Goal: Information Seeking & Learning: Learn about a topic

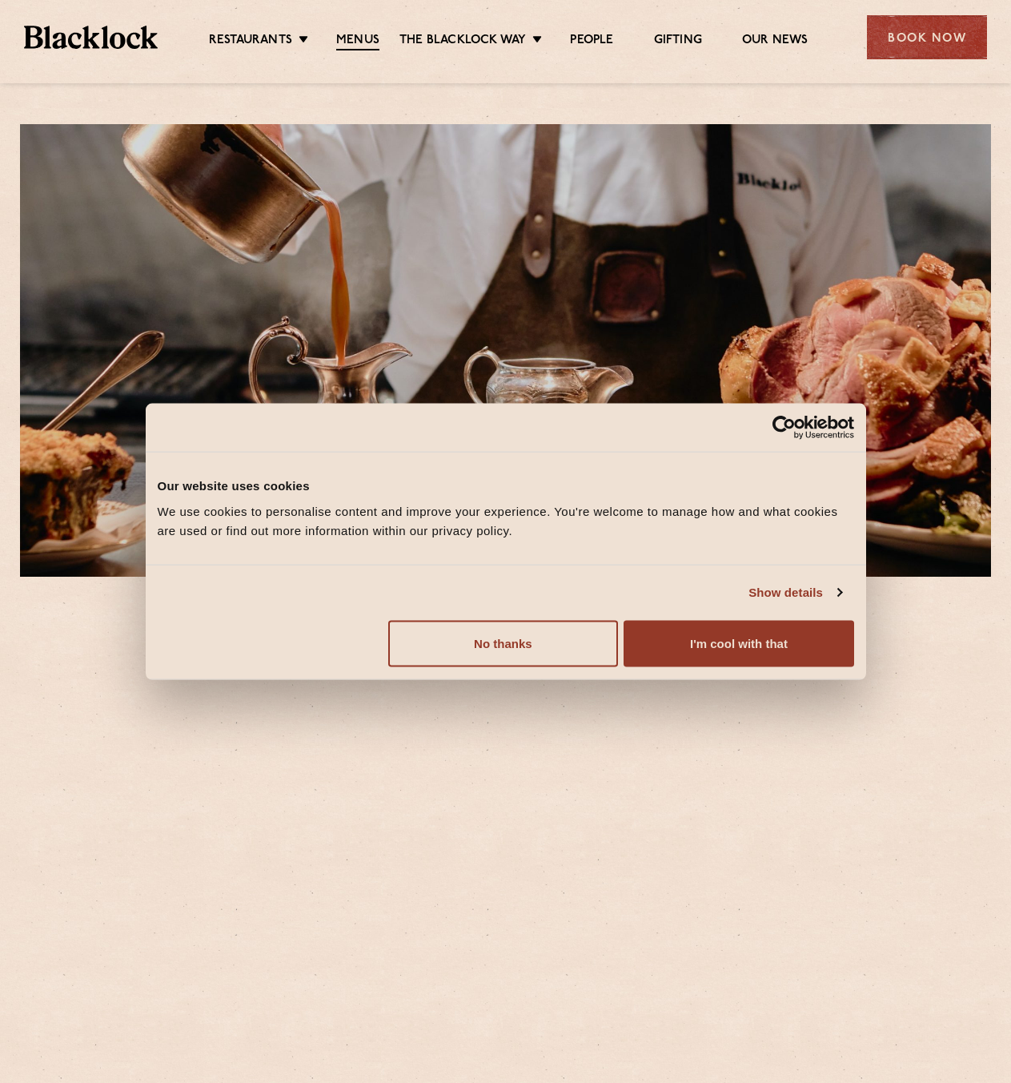
click at [705, 638] on button "I'm cool with that" at bounding box center [739, 643] width 230 height 46
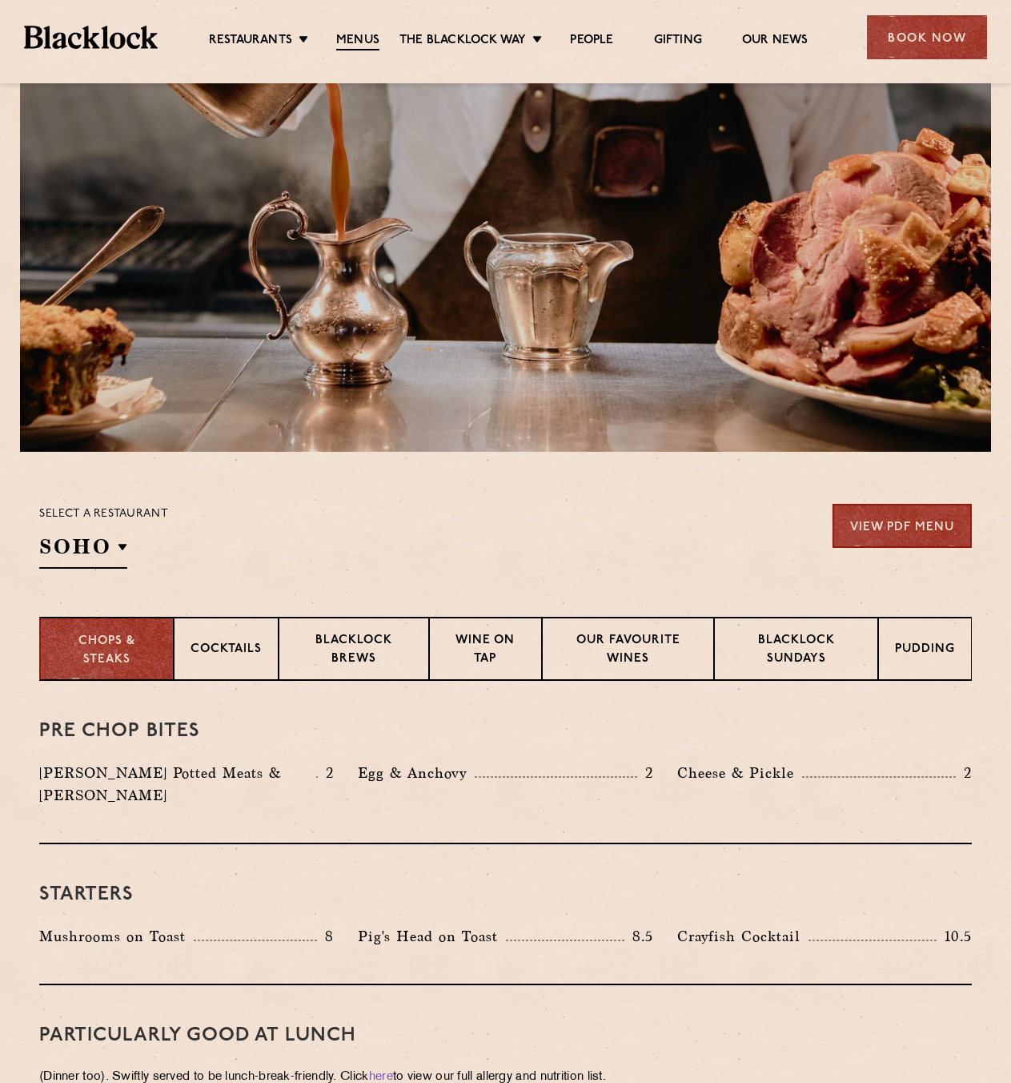
scroll to position [160, 0]
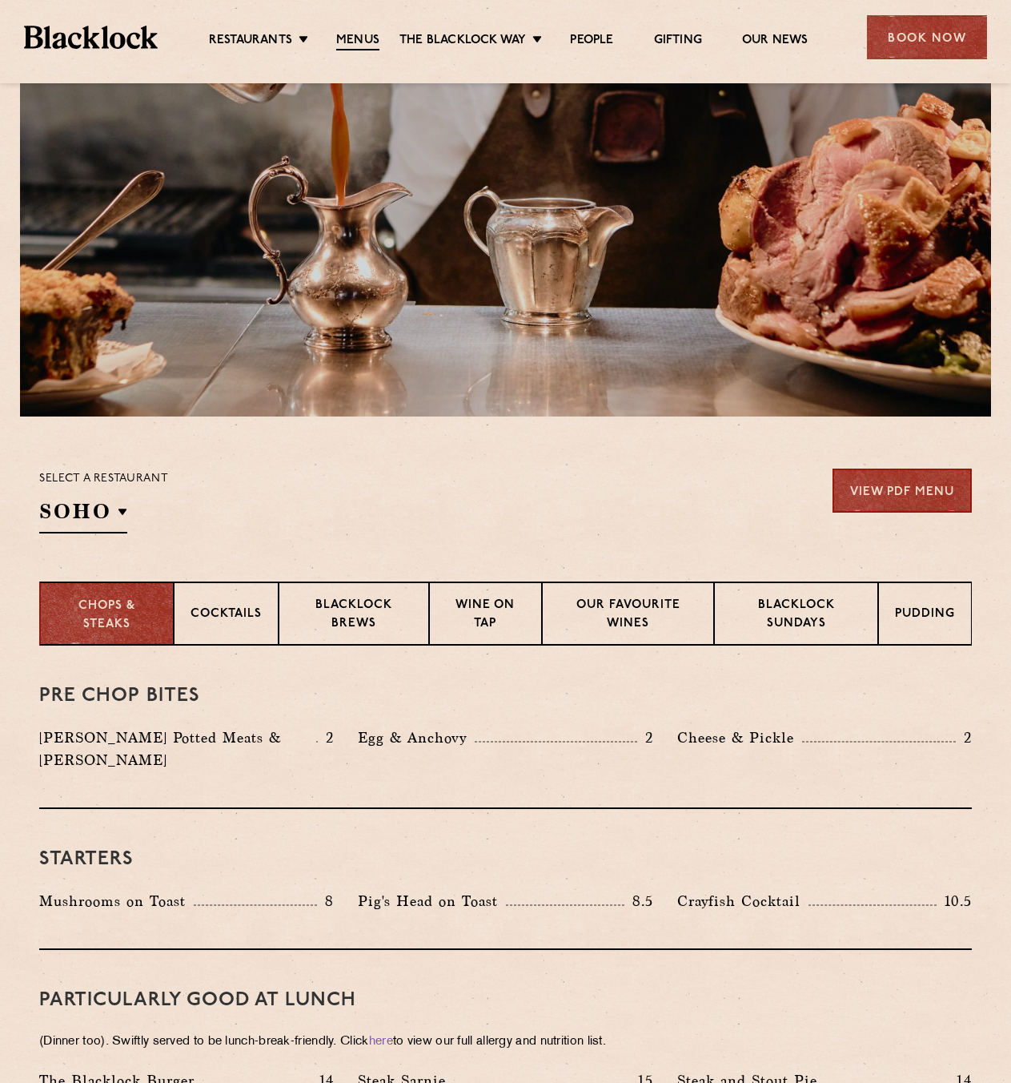
click at [78, 506] on h2 "SOHO" at bounding box center [83, 515] width 88 height 36
click at [0, 0] on p "City" at bounding box center [0, 0] width 0 height 0
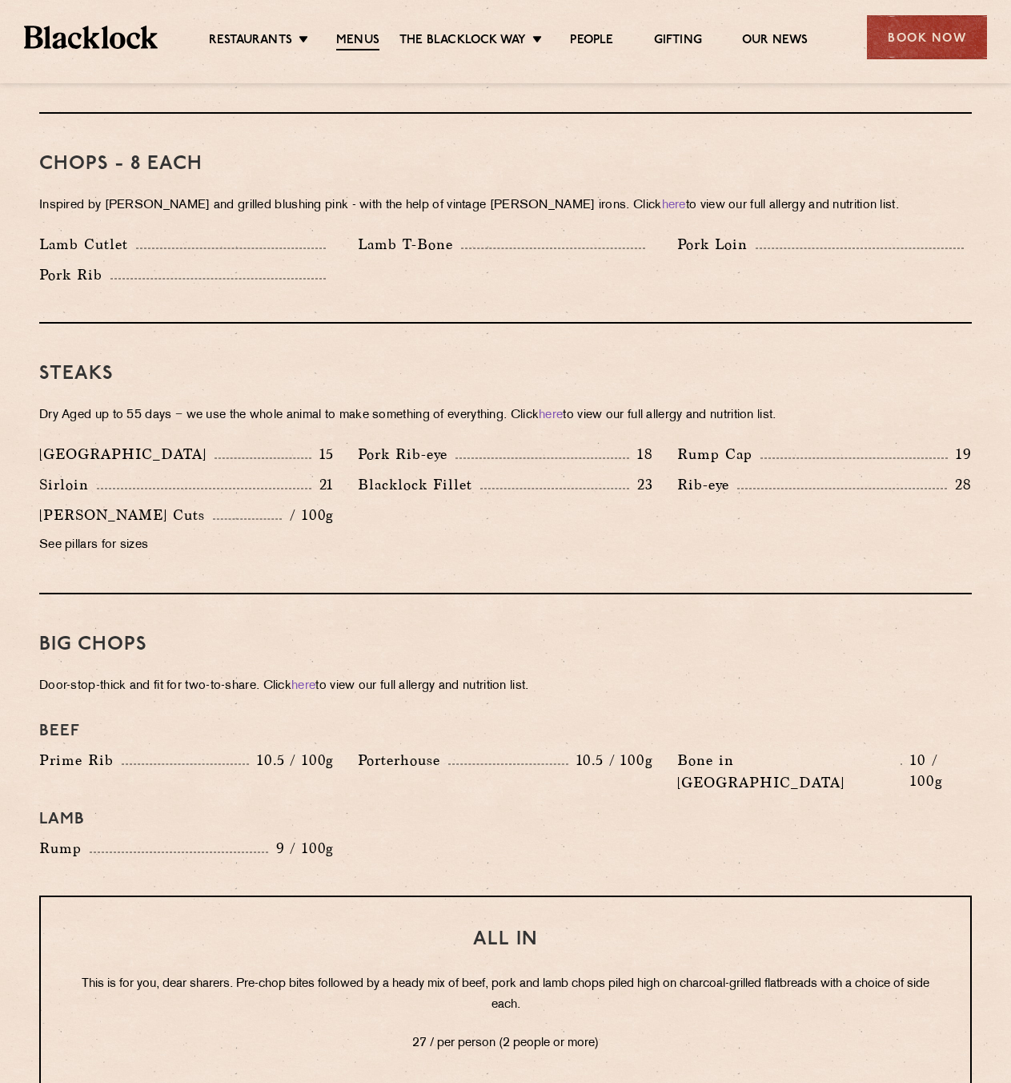
scroll to position [961, 0]
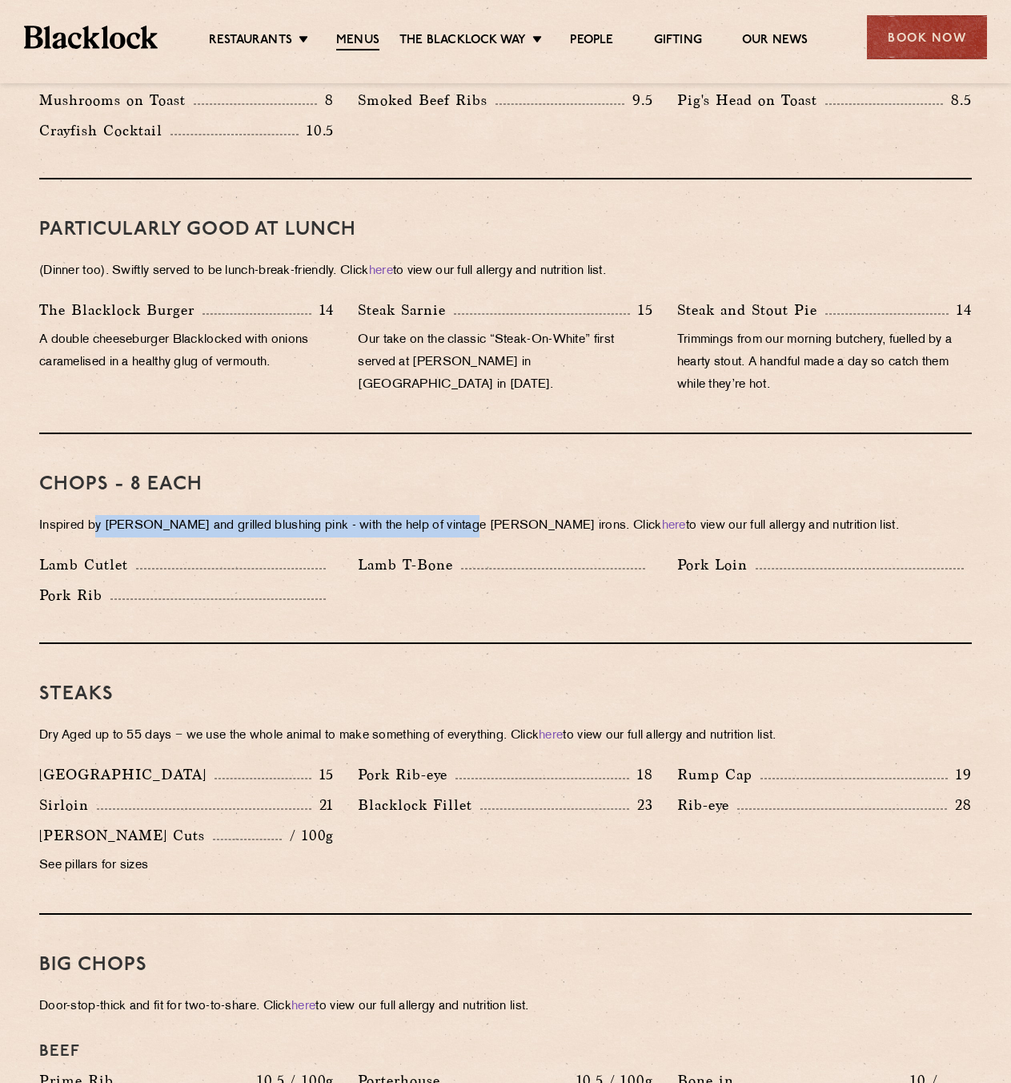
drag, startPoint x: 110, startPoint y: 504, endPoint x: 468, endPoint y: 497, distance: 358.8
click at [466, 515] on p "Inspired by Joe Beef and grilled blushing pink - with the help of vintage Black…" at bounding box center [505, 526] width 933 height 22
click at [456, 553] on p "Lamb T-Bone" at bounding box center [409, 564] width 103 height 22
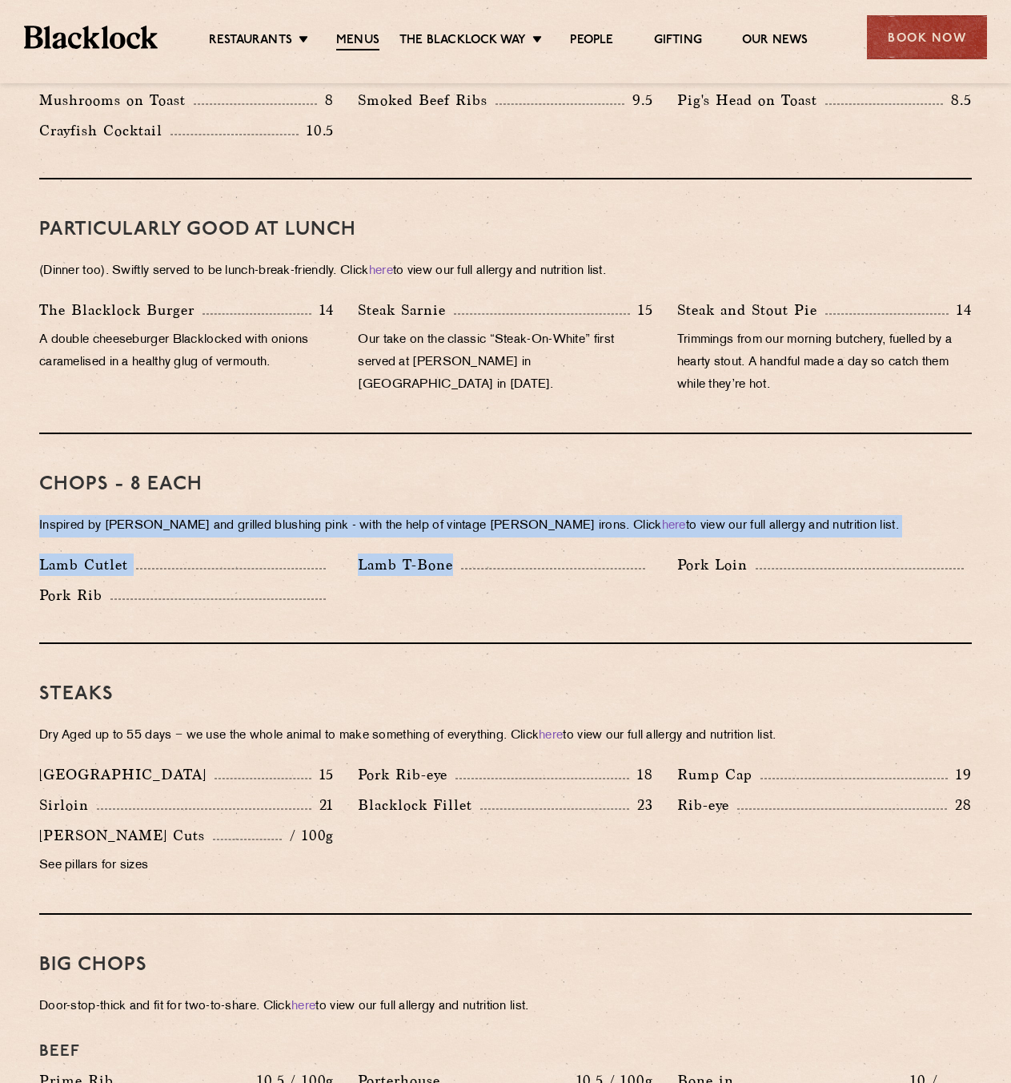
drag, startPoint x: 493, startPoint y: 448, endPoint x: 529, endPoint y: 577, distance: 133.7
click at [529, 577] on div "Chops - 8 each Inspired by Joe Beef and grilled blushing pink - with the help o…" at bounding box center [505, 539] width 933 height 210
click at [529, 578] on div "Lamb Cutlet Lamb T-Bone Pork Loin Pork Rib" at bounding box center [505, 583] width 957 height 61
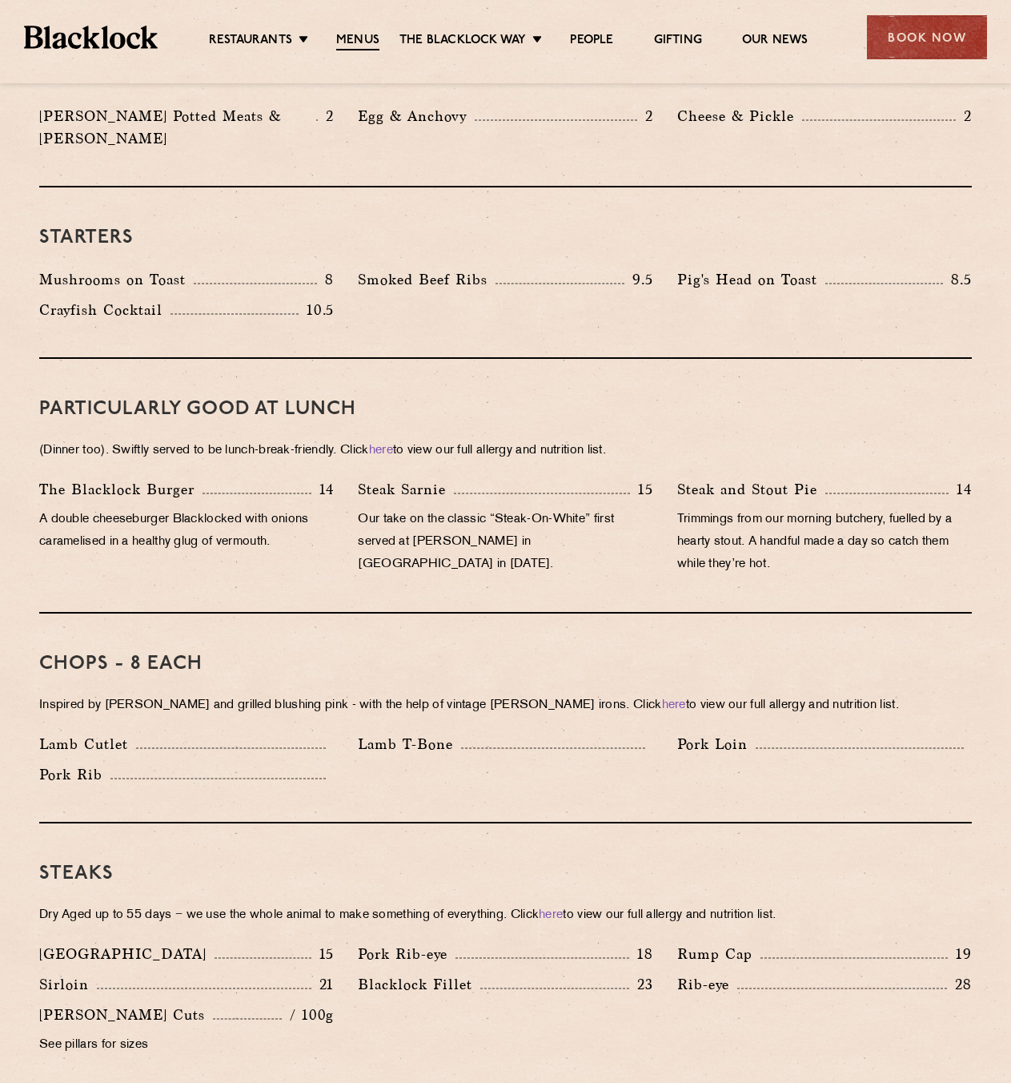
scroll to position [721, 0]
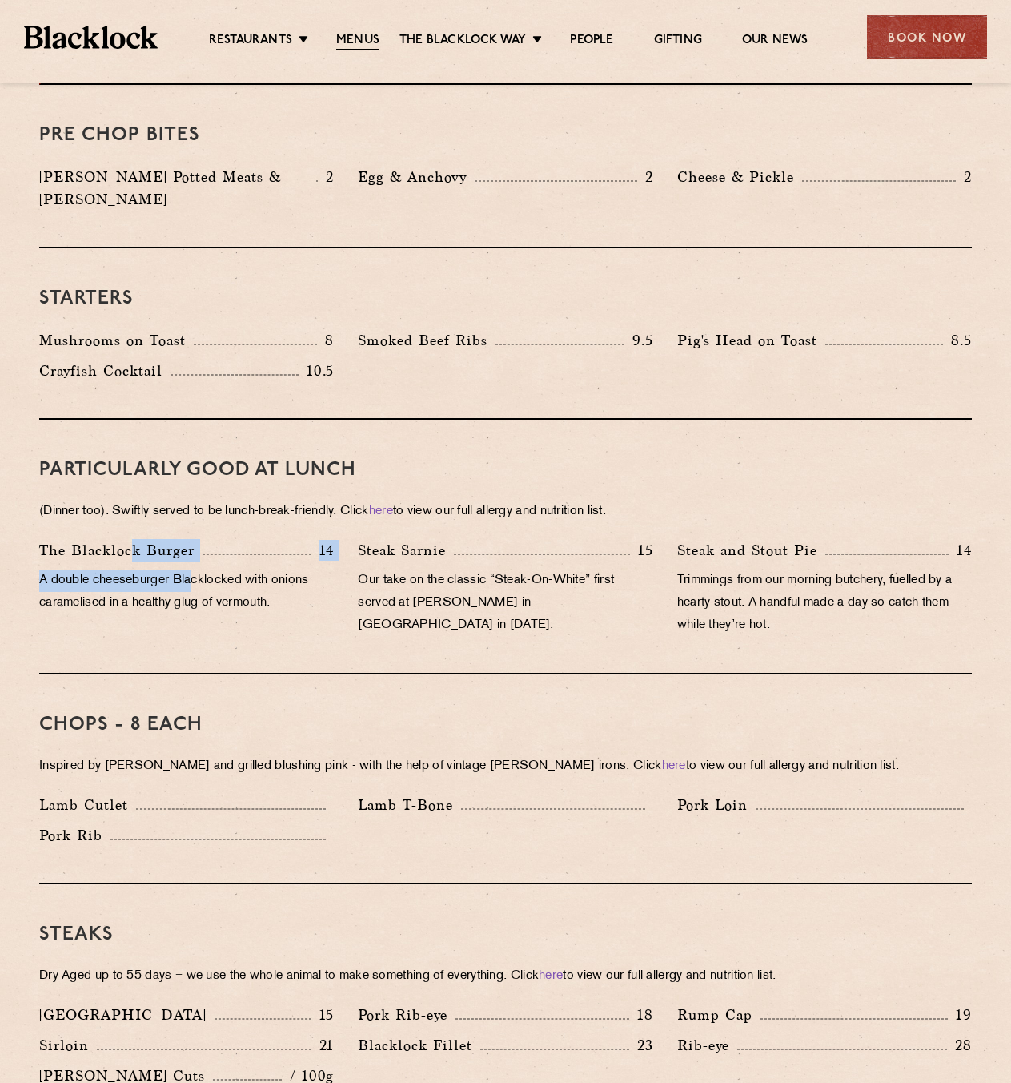
drag, startPoint x: 130, startPoint y: 501, endPoint x: 197, endPoint y: 556, distance: 86.5
click at [196, 556] on div "PARTICULARLY GOOD AT LUNCH (Dinner too). Swiftly served to be lunch-break-frien…" at bounding box center [505, 547] width 933 height 255
click at [103, 501] on div "PARTICULARLY GOOD AT LUNCH (Dinner too). Swiftly served to be lunch-break-frien…" at bounding box center [505, 547] width 933 height 255
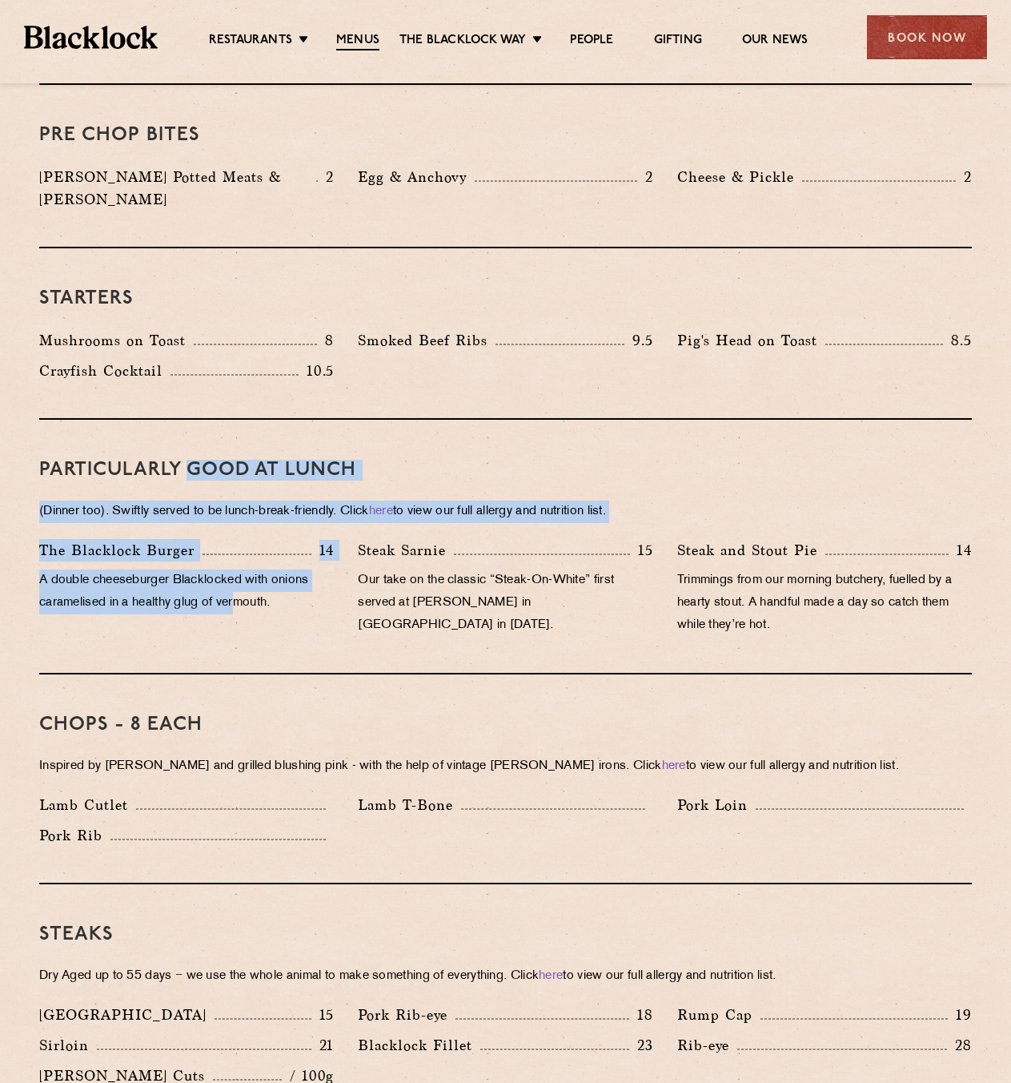
drag, startPoint x: 192, startPoint y: 433, endPoint x: 241, endPoint y: 603, distance: 176.7
click at [241, 602] on div "PARTICULARLY GOOD AT LUNCH (Dinner too). Swiftly served to be lunch-break-frien…" at bounding box center [505, 547] width 933 height 255
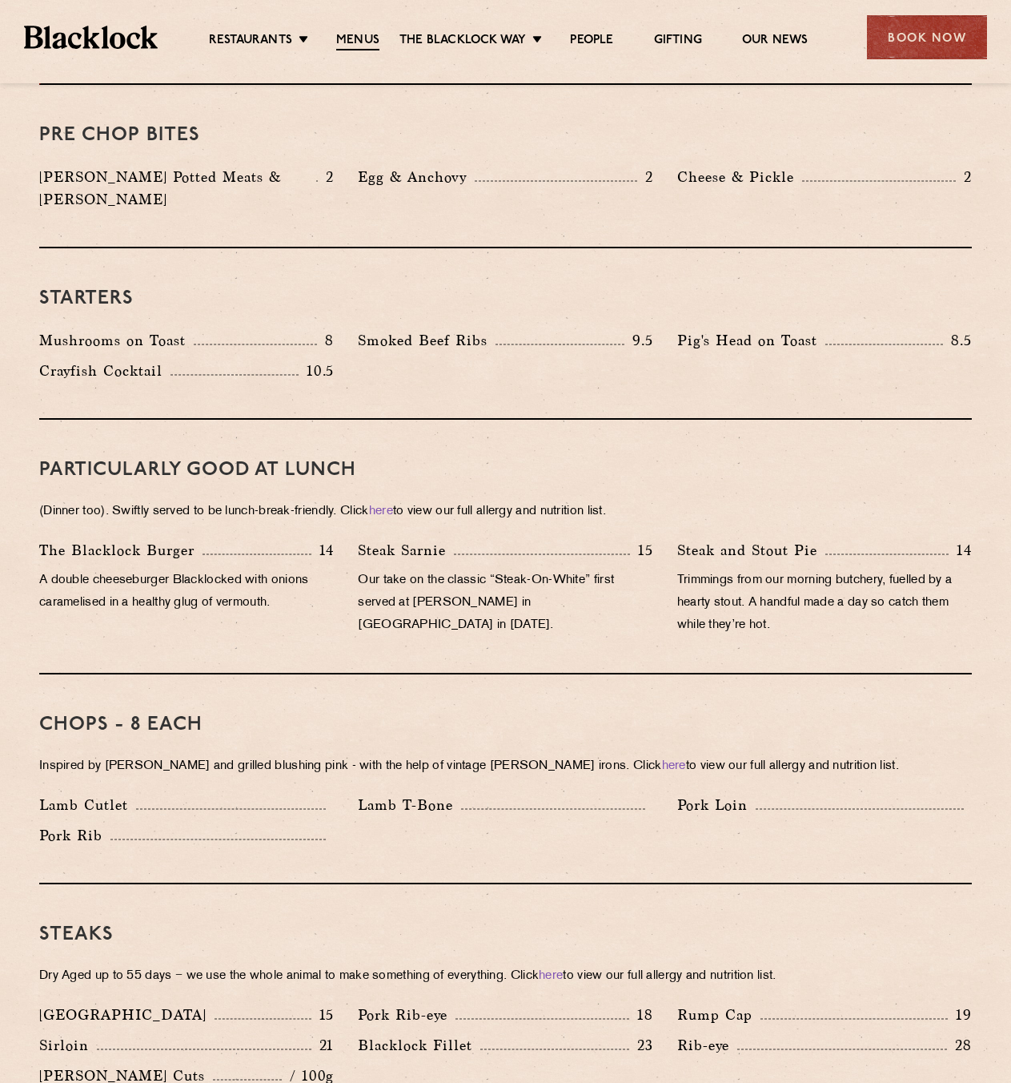
click at [727, 588] on p "Trimmings from our morning butchery, fuelled by a hearty stout. A handful made …" at bounding box center [824, 602] width 295 height 67
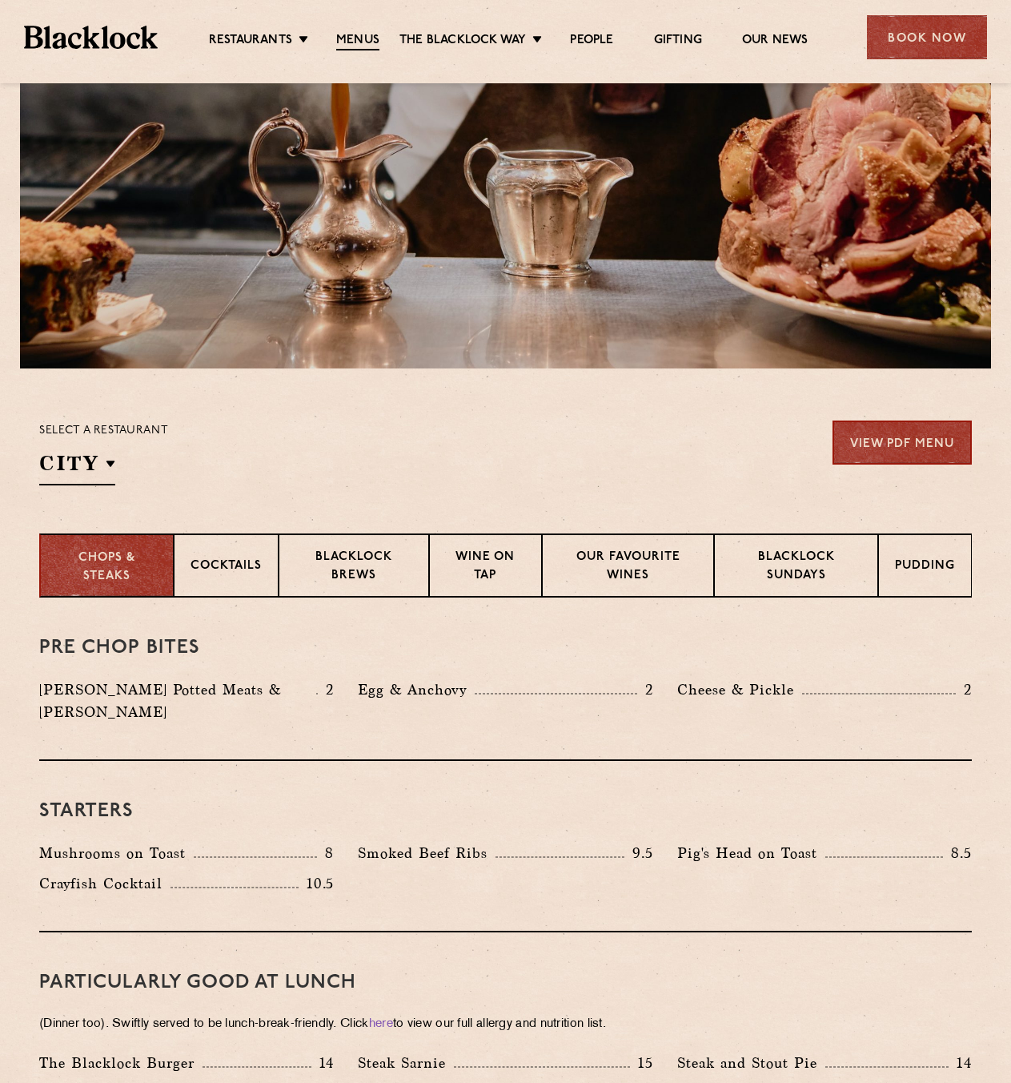
scroll to position [0, 0]
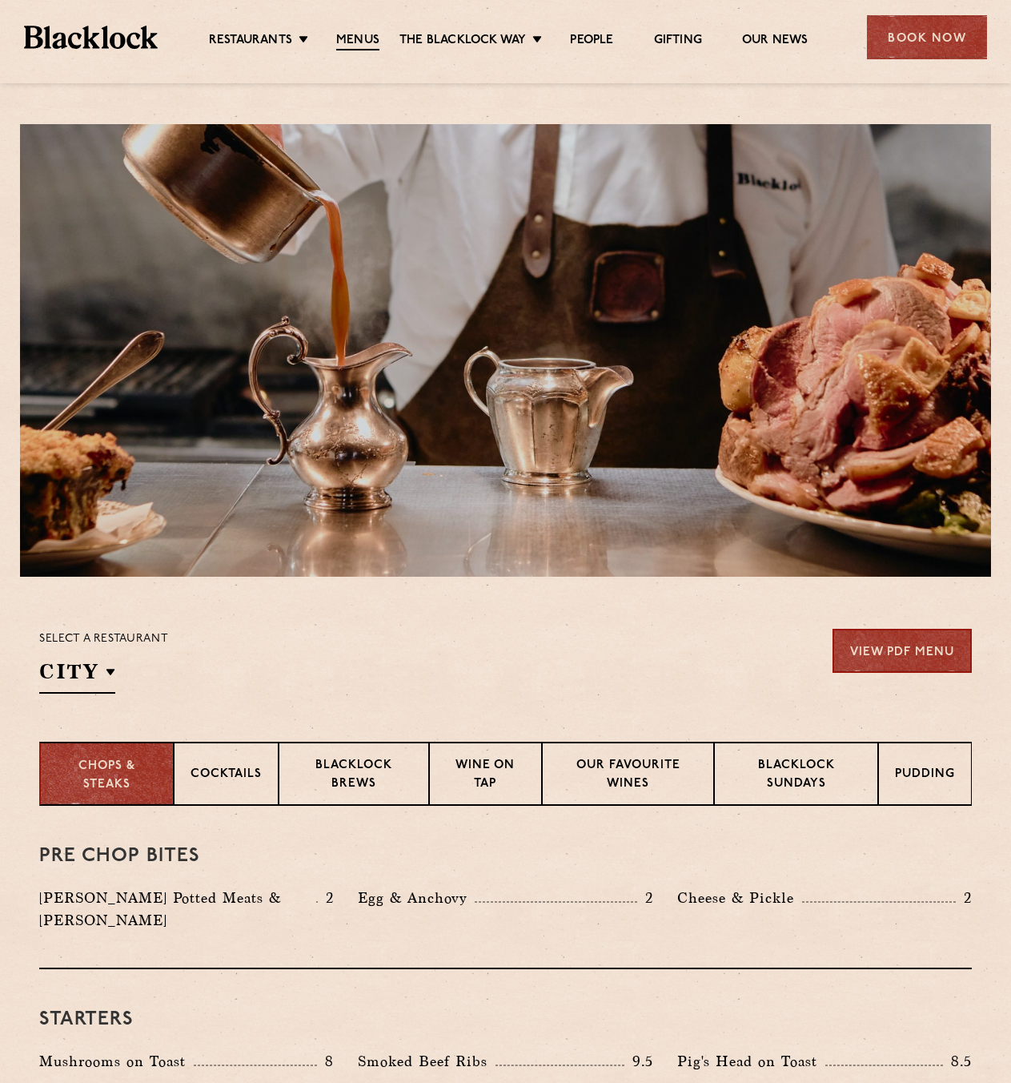
click at [71, 50] on div "Restaurants Soho City Shoreditch Covent Garden Canary Wharf Manchester Birmingh…" at bounding box center [505, 35] width 1011 height 71
click at [65, 36] on img at bounding box center [91, 37] width 134 height 22
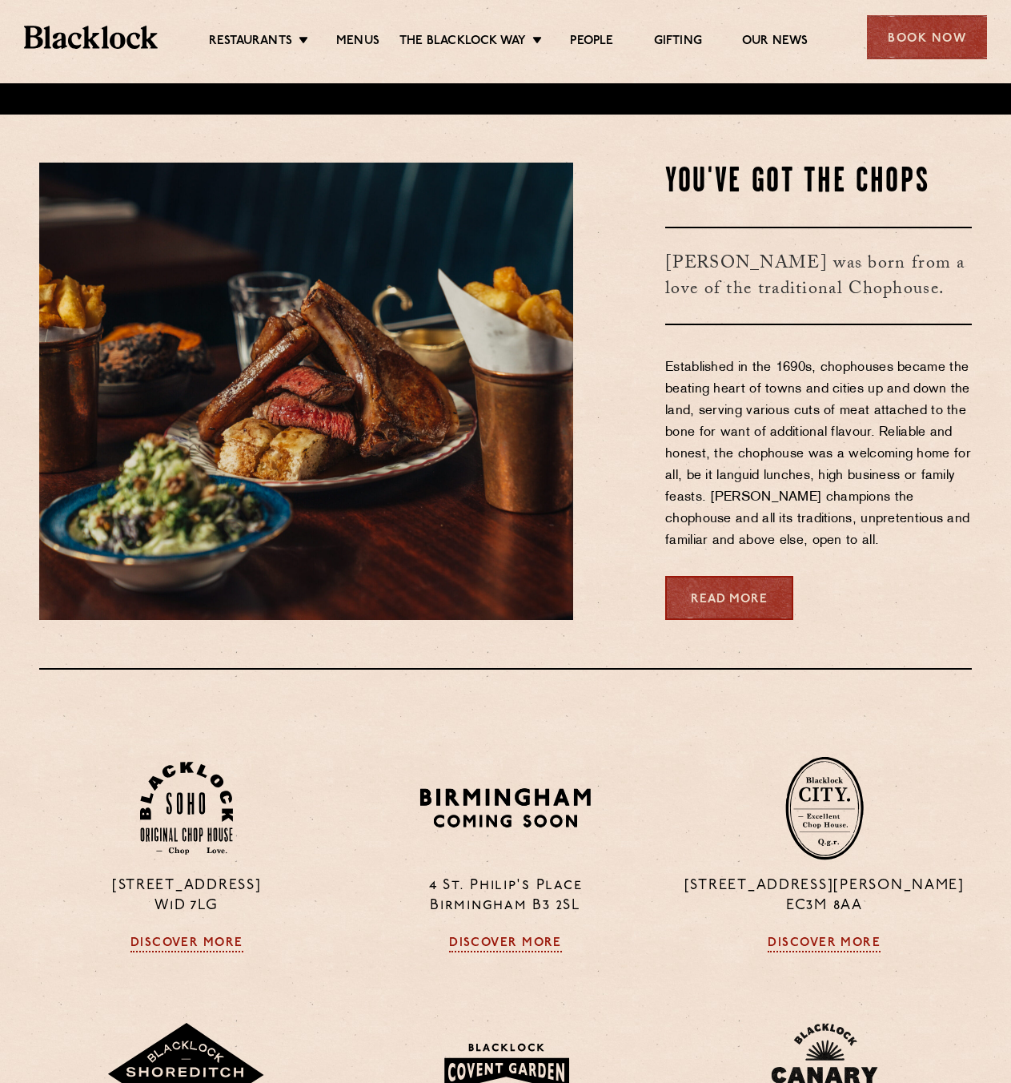
scroll to position [881, 0]
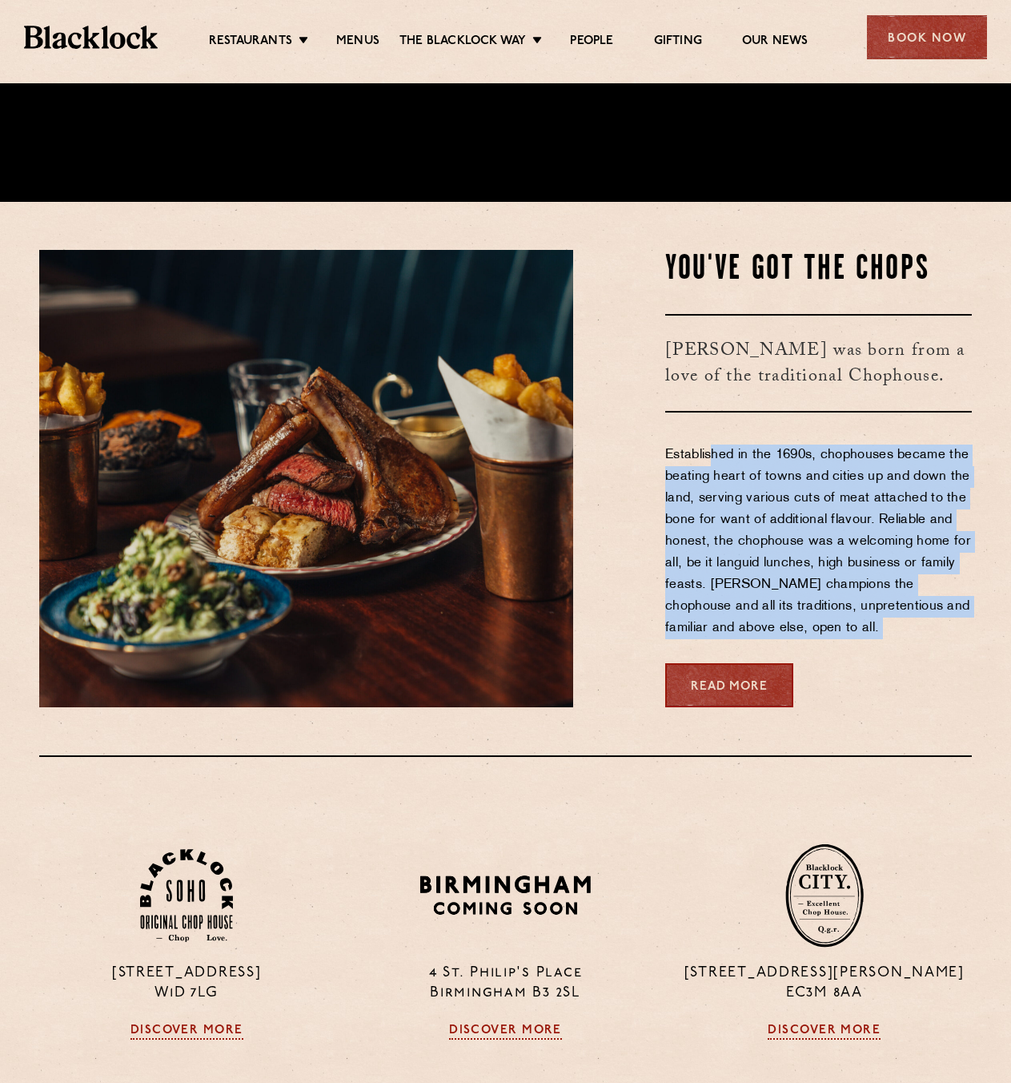
drag, startPoint x: 714, startPoint y: 449, endPoint x: 931, endPoint y: 690, distance: 324.3
click at [931, 690] on div "You've Got The Chops [PERSON_NAME] was born from a love of the traditional Chop…" at bounding box center [784, 478] width 399 height 457
click at [937, 692] on div "Read More" at bounding box center [818, 685] width 307 height 44
